Goal: Task Accomplishment & Management: Manage account settings

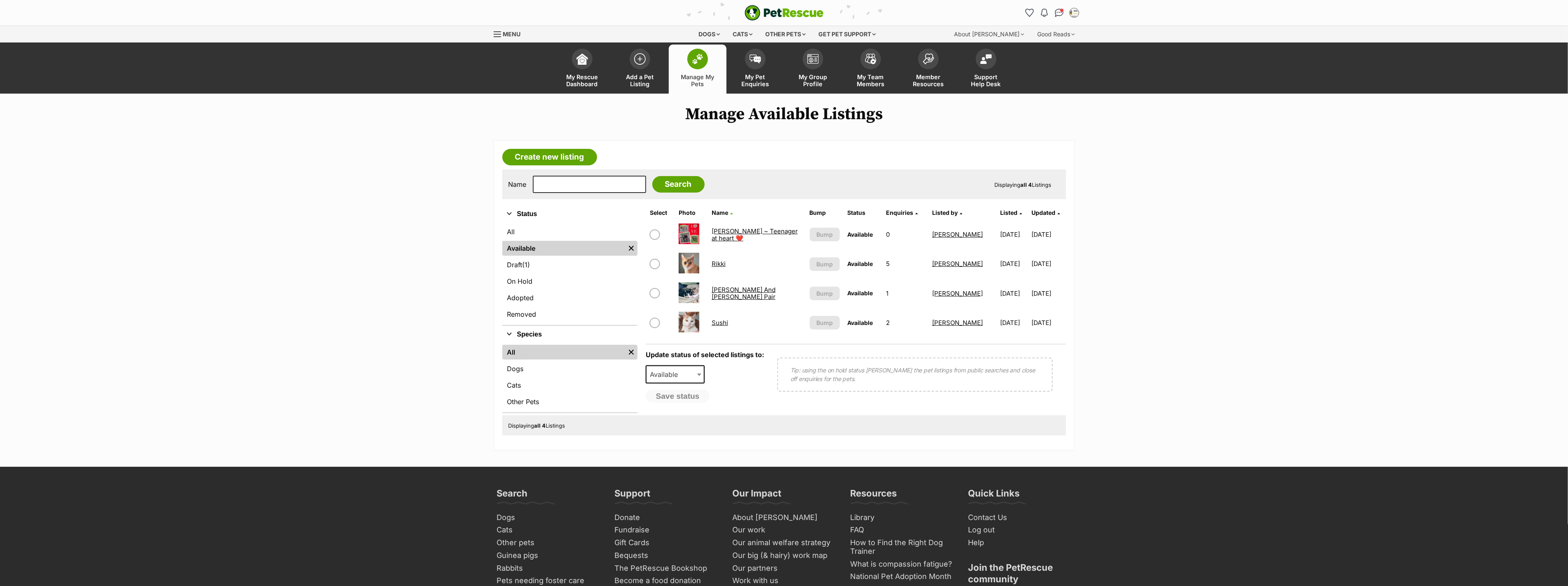
drag, startPoint x: 716, startPoint y: 260, endPoint x: 919, endPoint y: 315, distance: 210.3
click at [716, 260] on link "Rikki" at bounding box center [718, 264] width 14 height 8
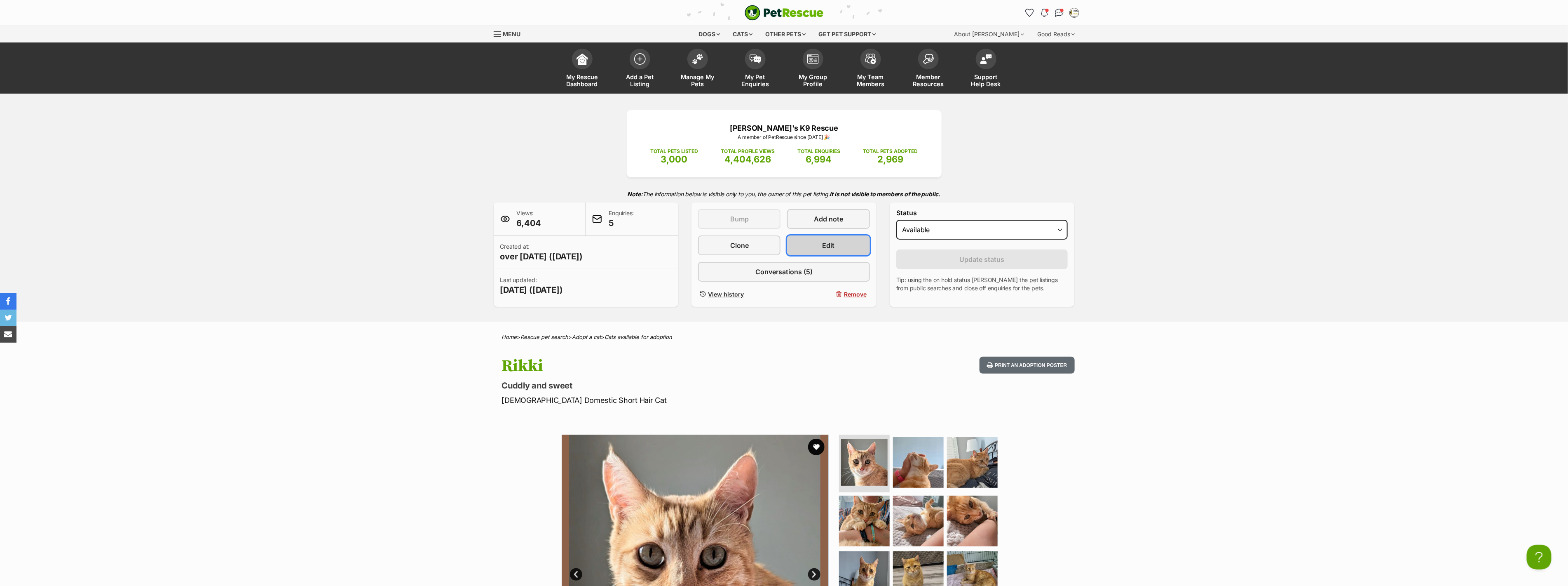
click at [829, 240] on span "Edit" at bounding box center [829, 245] width 13 height 10
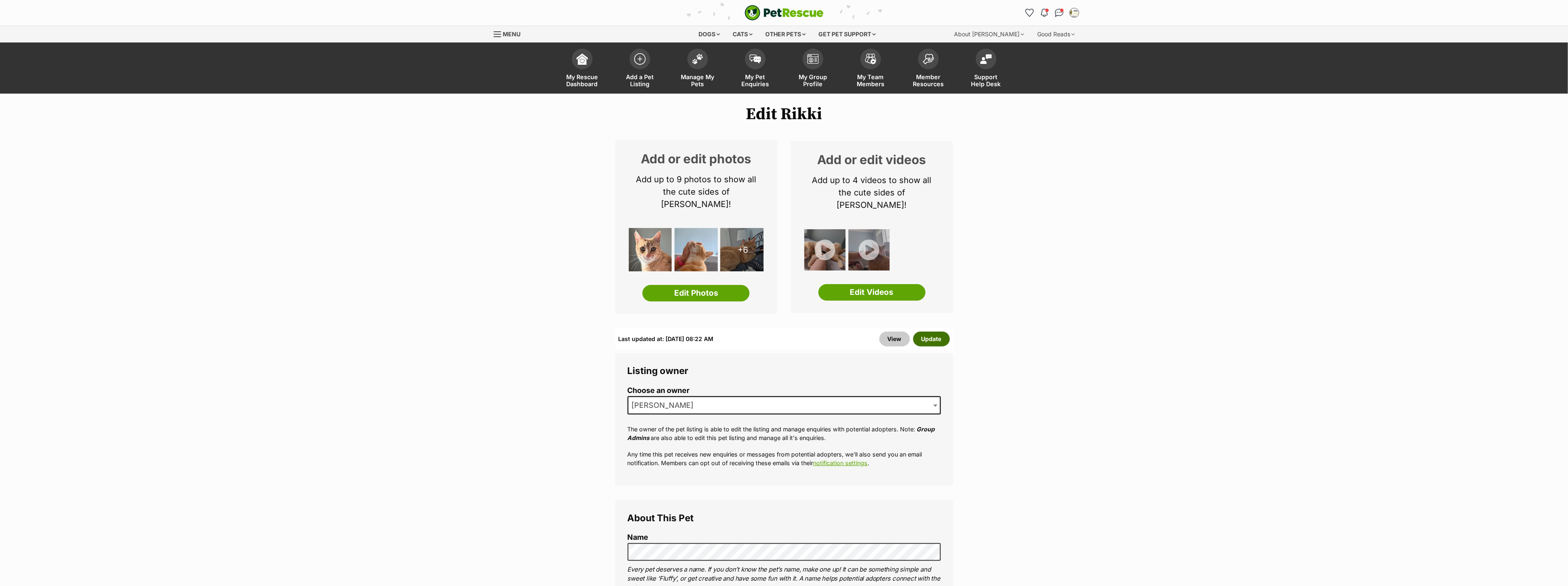
click at [930, 331] on button "Update" at bounding box center [931, 339] width 37 height 15
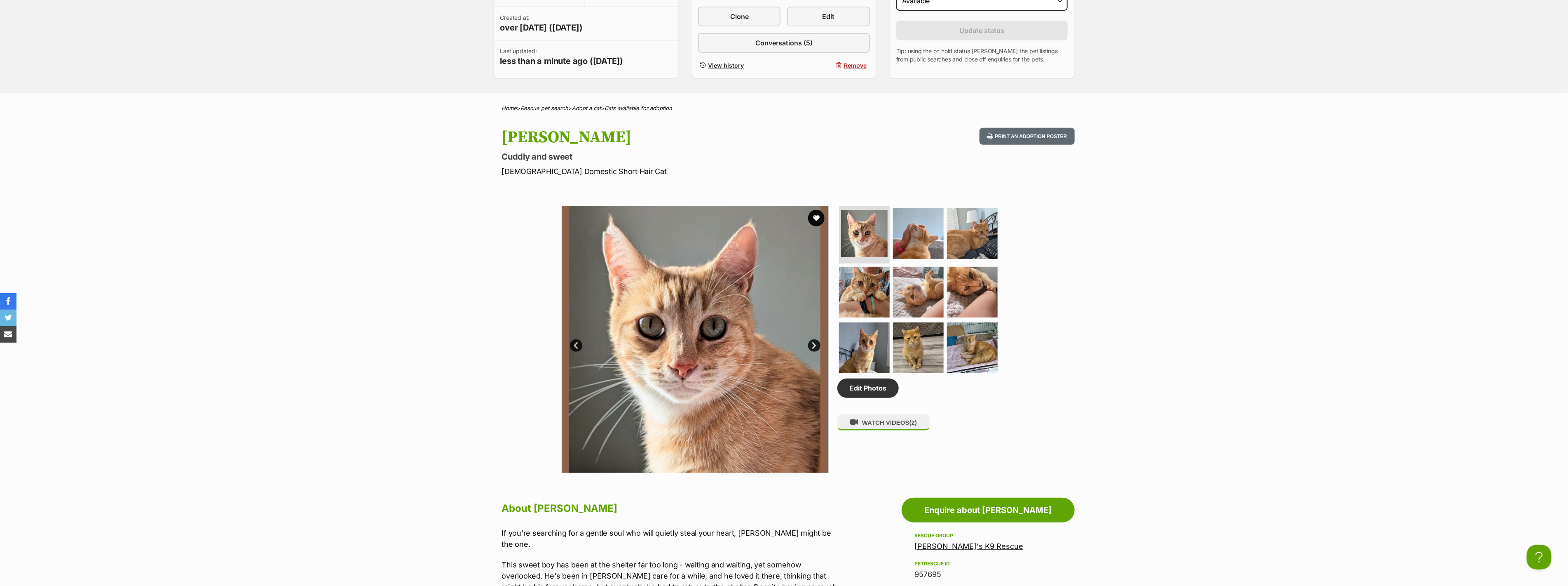
click at [320, 328] on div "Available 1 of 9 images 1 of 9 images 1 of 9 images 1 of 9 images 1 of 9 images…" at bounding box center [784, 333] width 1568 height 280
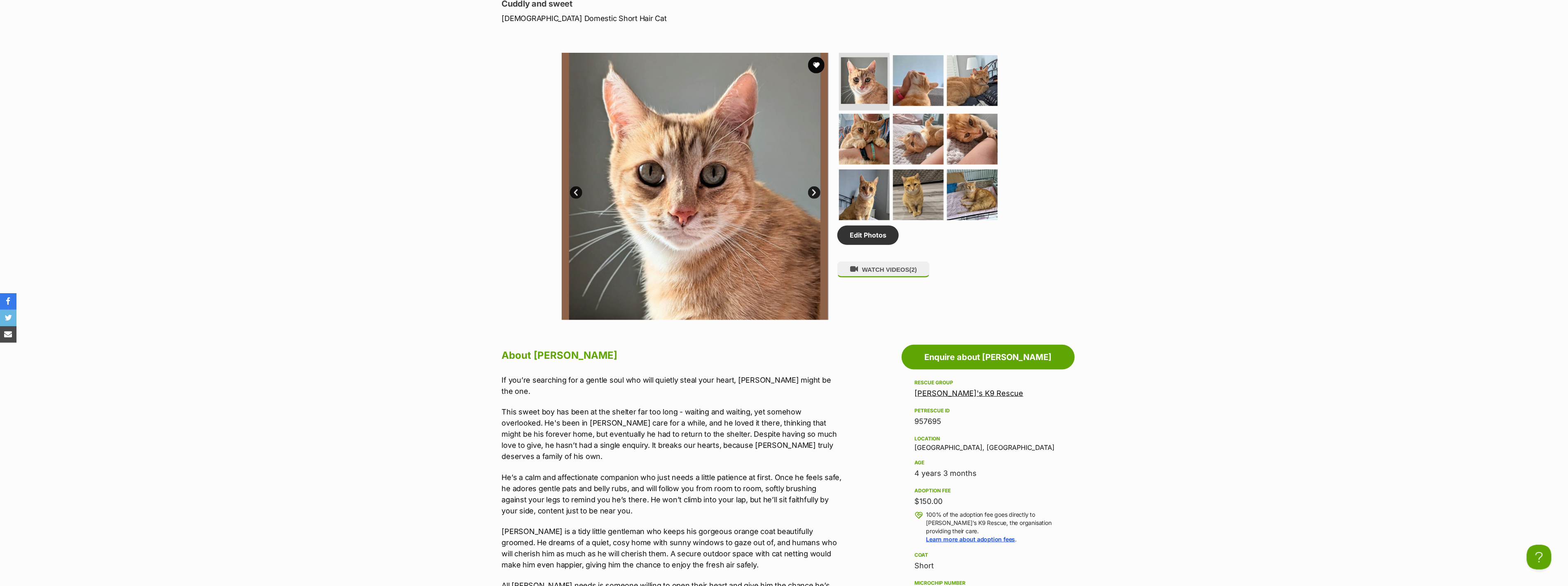
scroll to position [458, 0]
